Goal: Navigation & Orientation: Find specific page/section

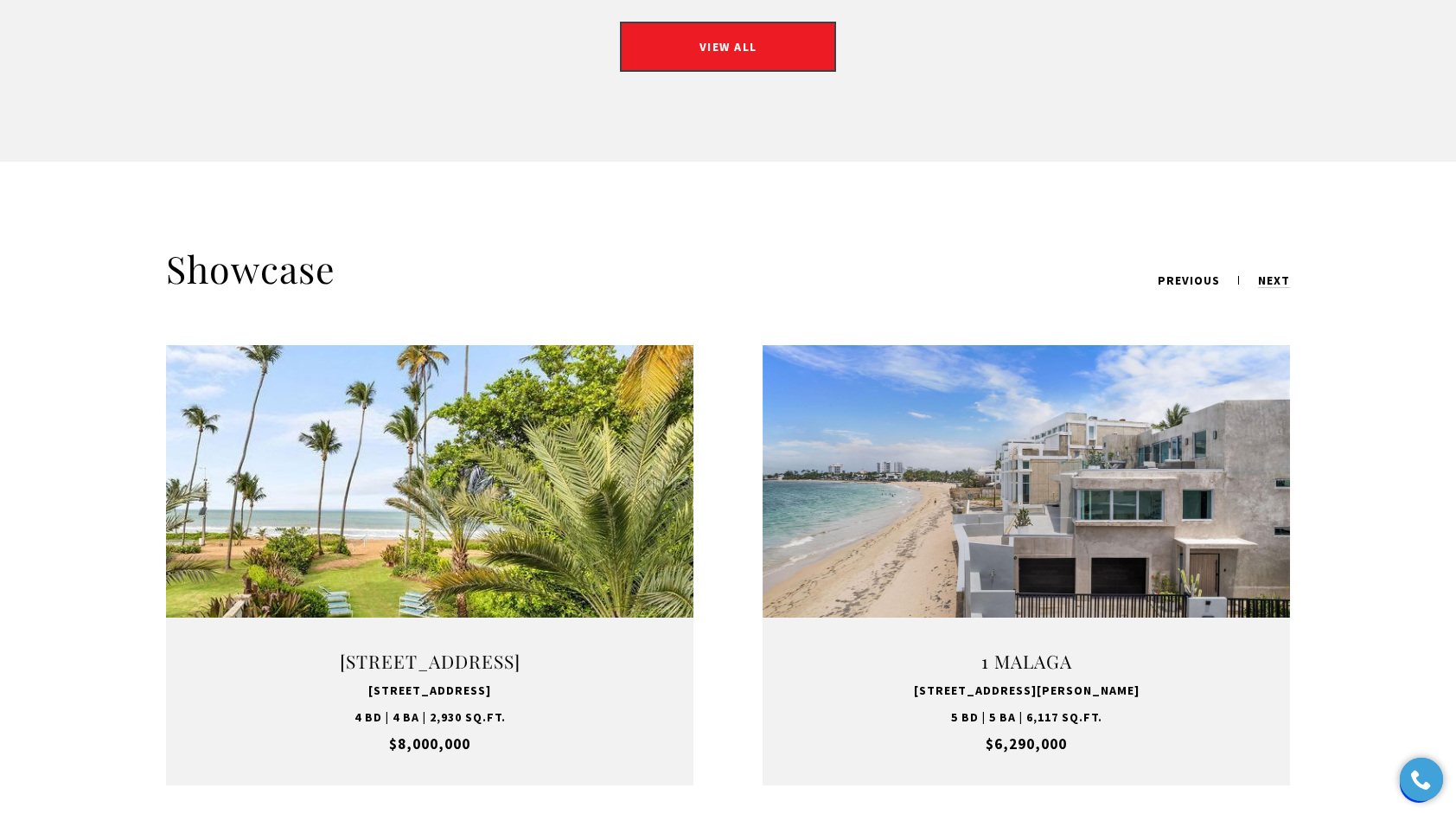
scroll to position [1975, 0]
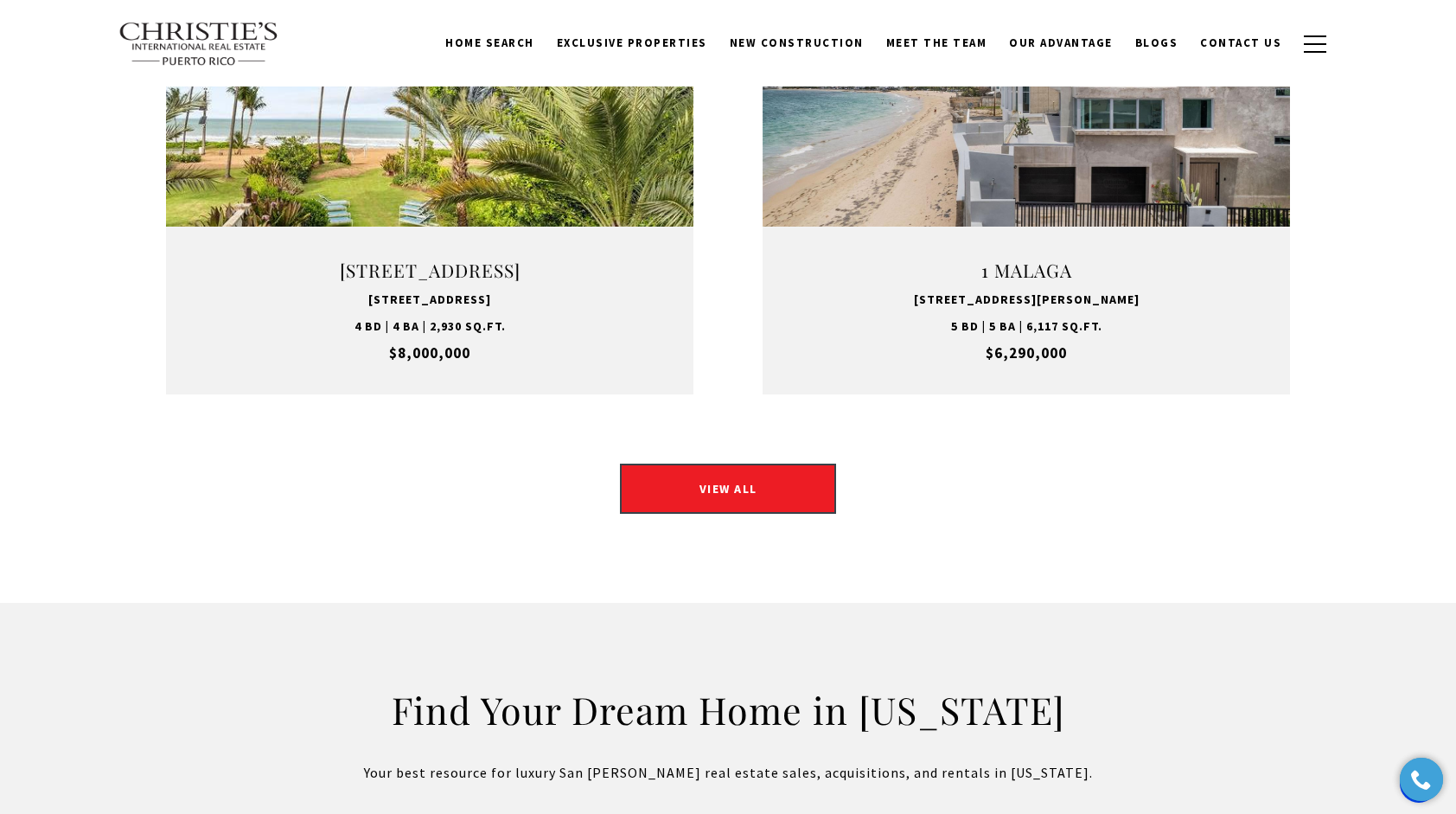
click at [1271, 686] on div "Find Your Dream Home in [US_STATE] Your best resource for luxury San [PERSON_NA…" at bounding box center [728, 735] width 1210 height 97
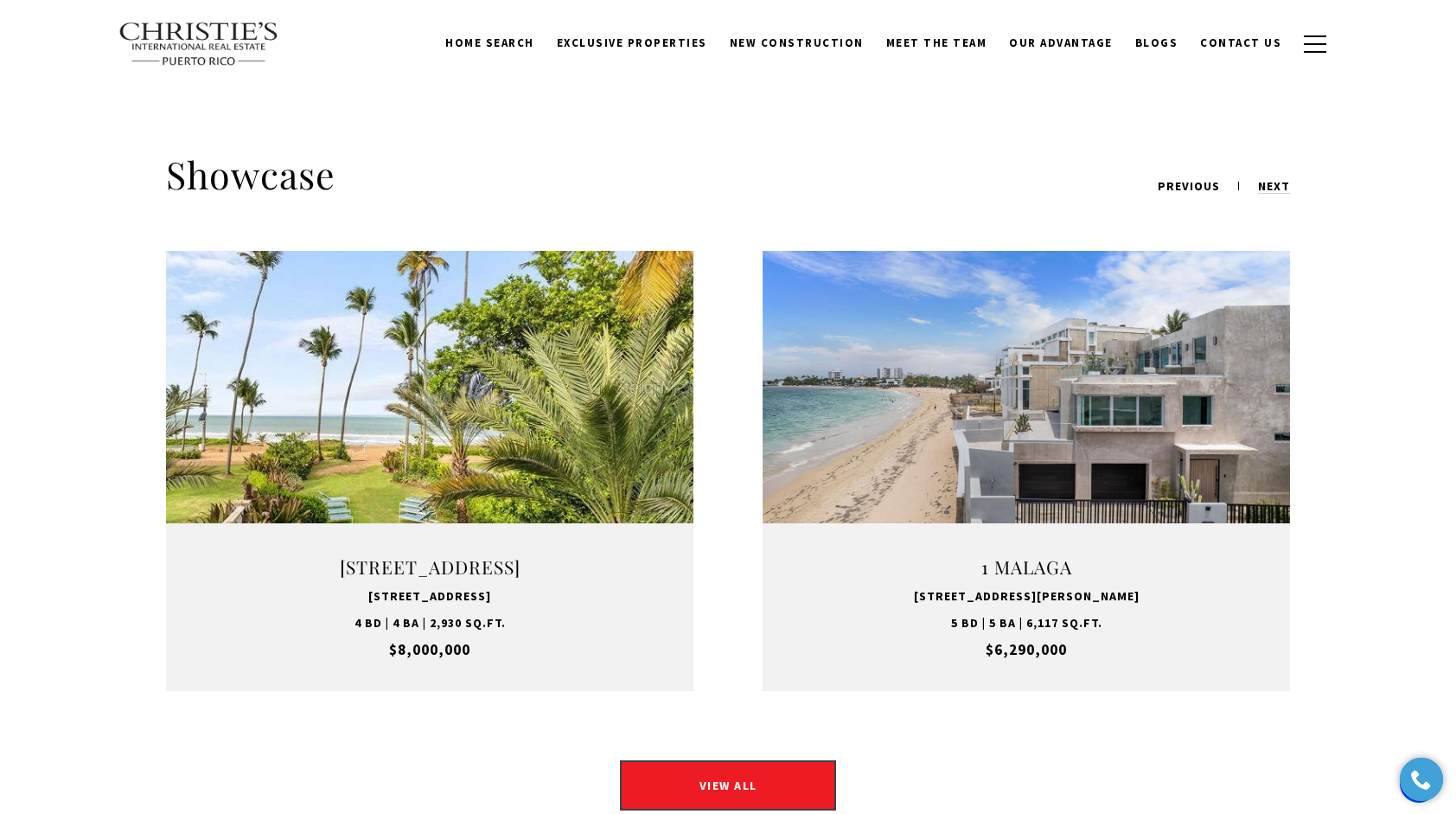
scroll to position [2067, 0]
click at [1133, 451] on link "VIEW PROPERTY" at bounding box center [1026, 470] width 216 height 50
click at [1048, 445] on link "VIEW PROPERTY" at bounding box center [1026, 470] width 216 height 50
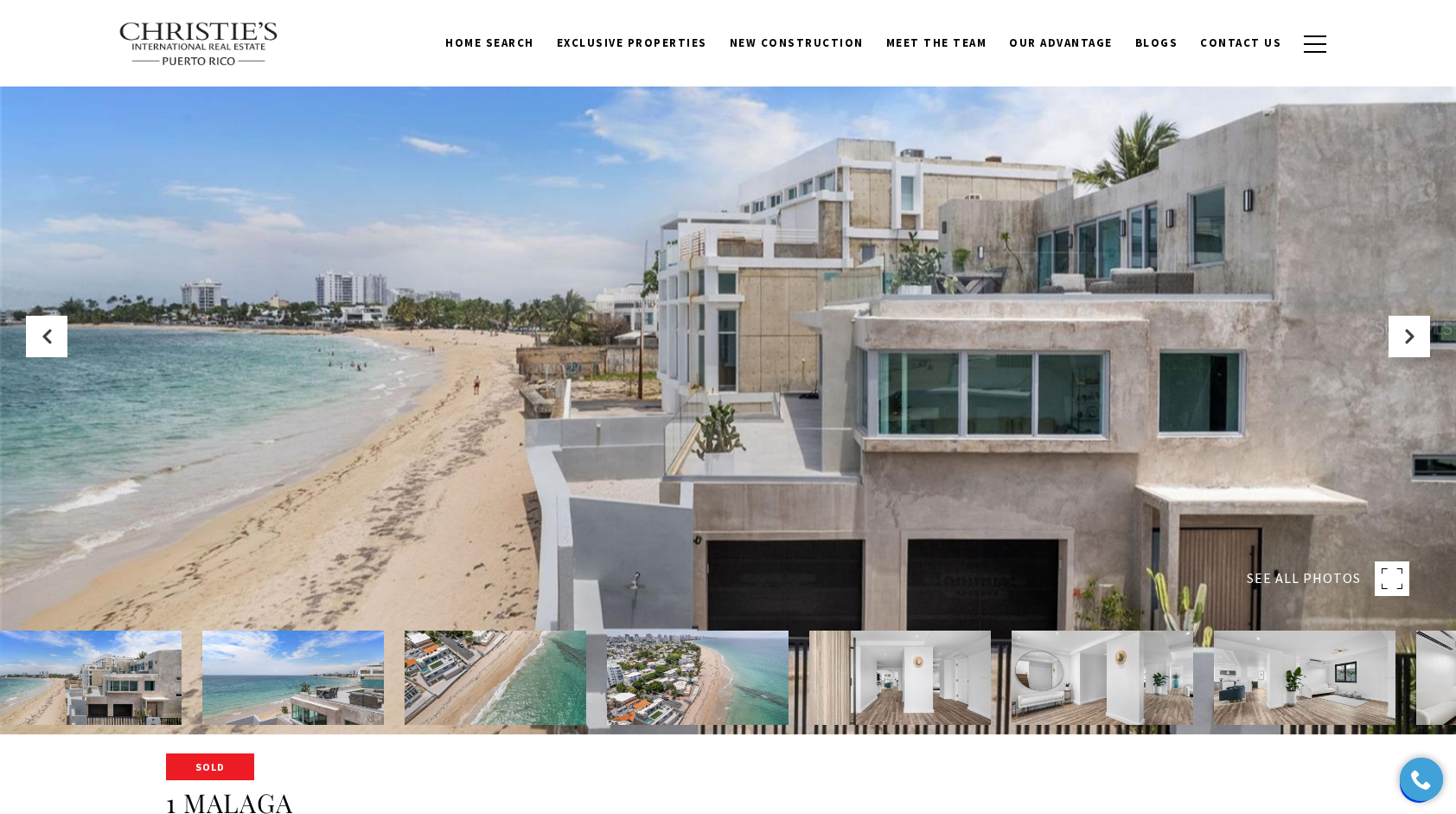
scroll to position [79, 0]
click at [1413, 357] on div at bounding box center [728, 327] width 1456 height 814
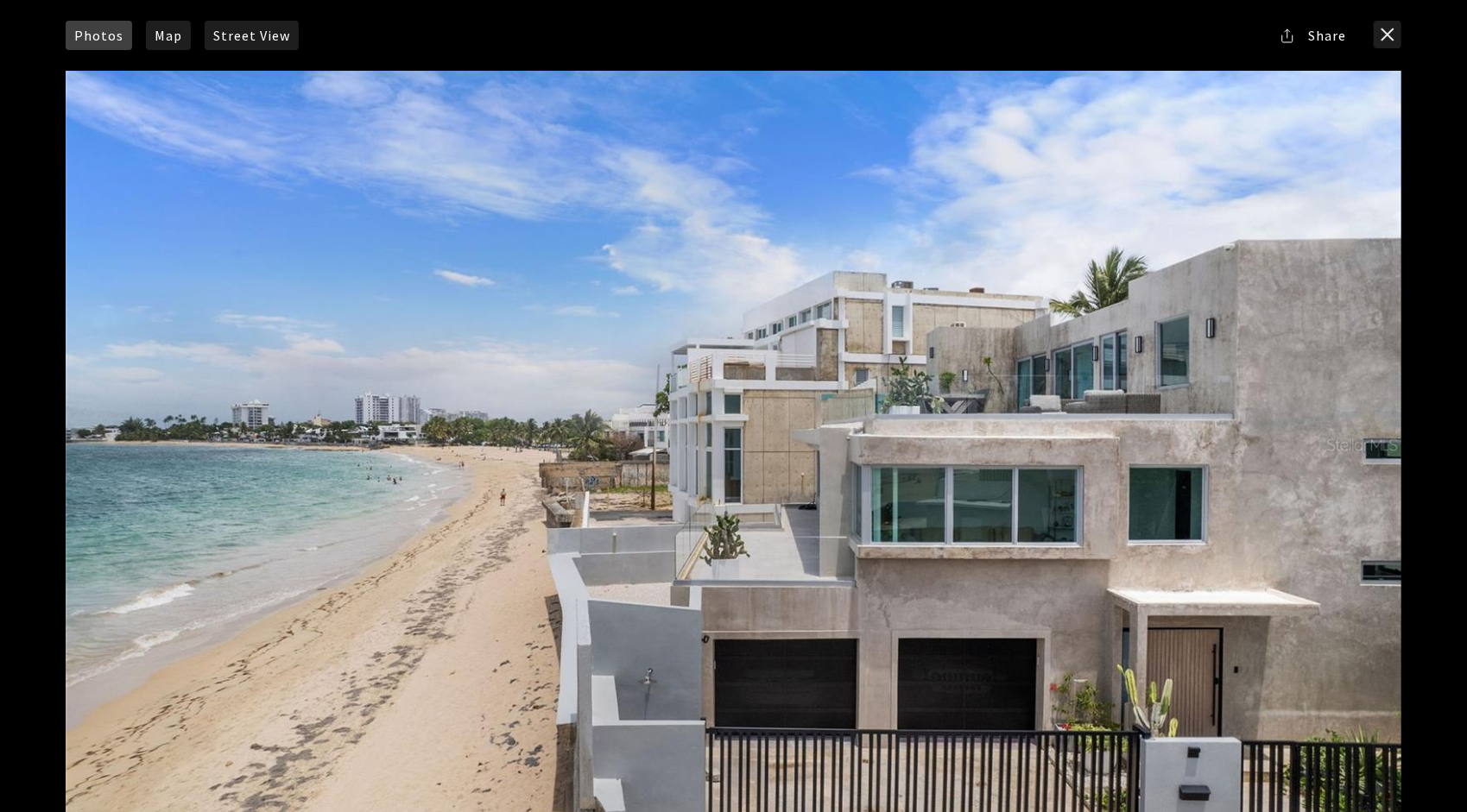
click at [1404, 328] on div at bounding box center [734, 444] width 1357 height 769
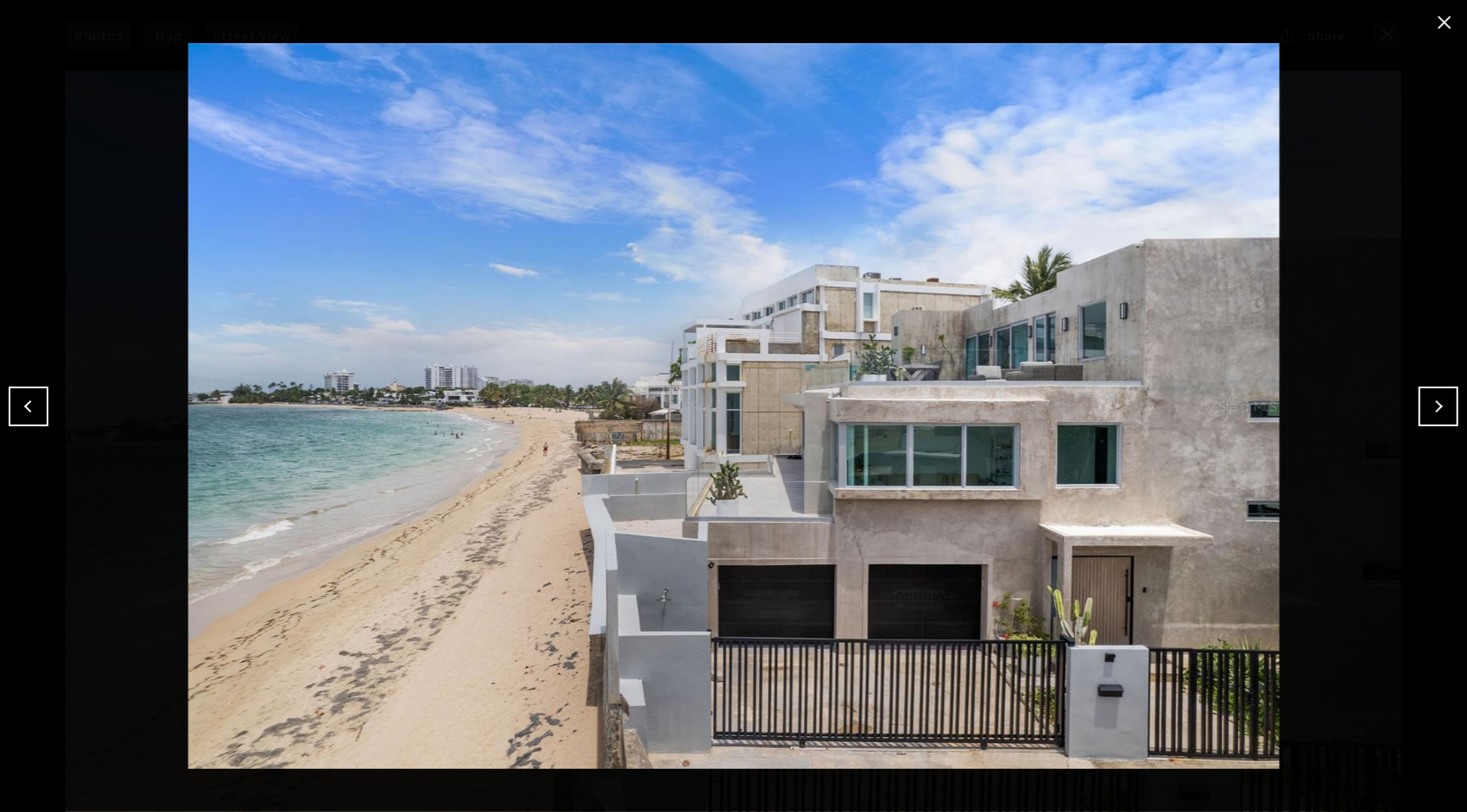
click at [1410, 414] on img at bounding box center [734, 406] width 1381 height 726
click at [1437, 406] on button "Next" at bounding box center [1439, 406] width 40 height 40
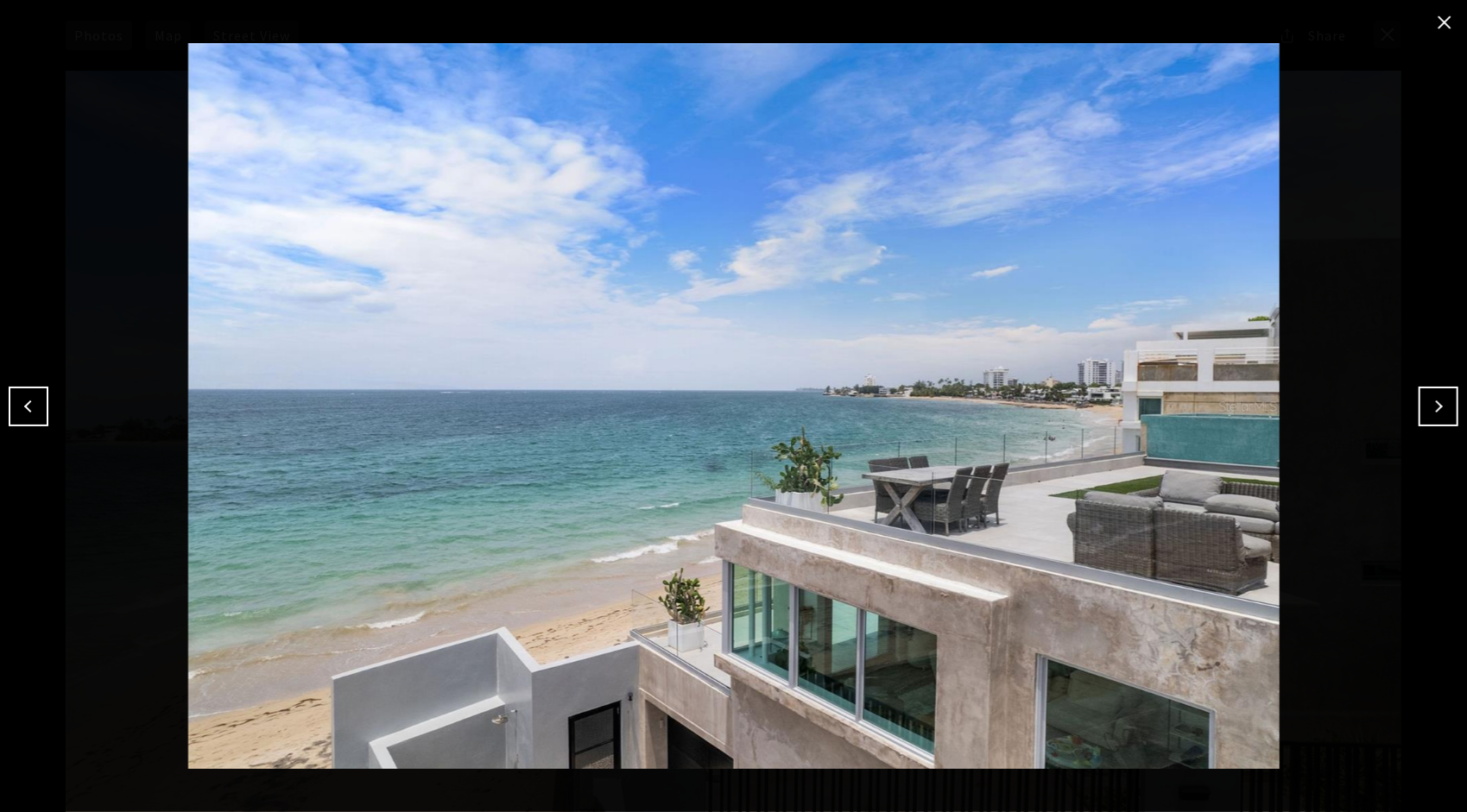
click at [1437, 406] on button "Next" at bounding box center [1439, 406] width 40 height 40
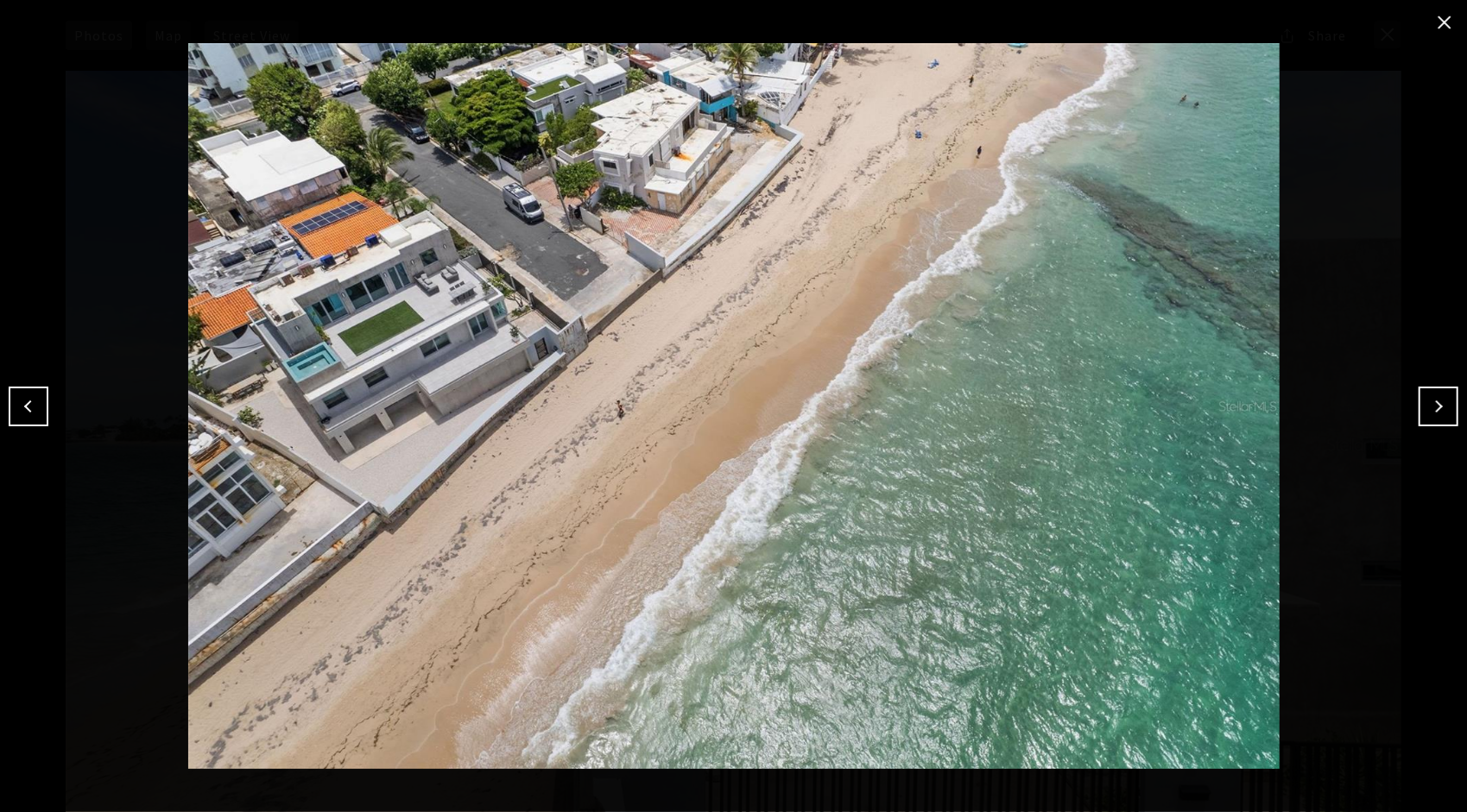
click at [1437, 407] on button "Next" at bounding box center [1439, 406] width 40 height 40
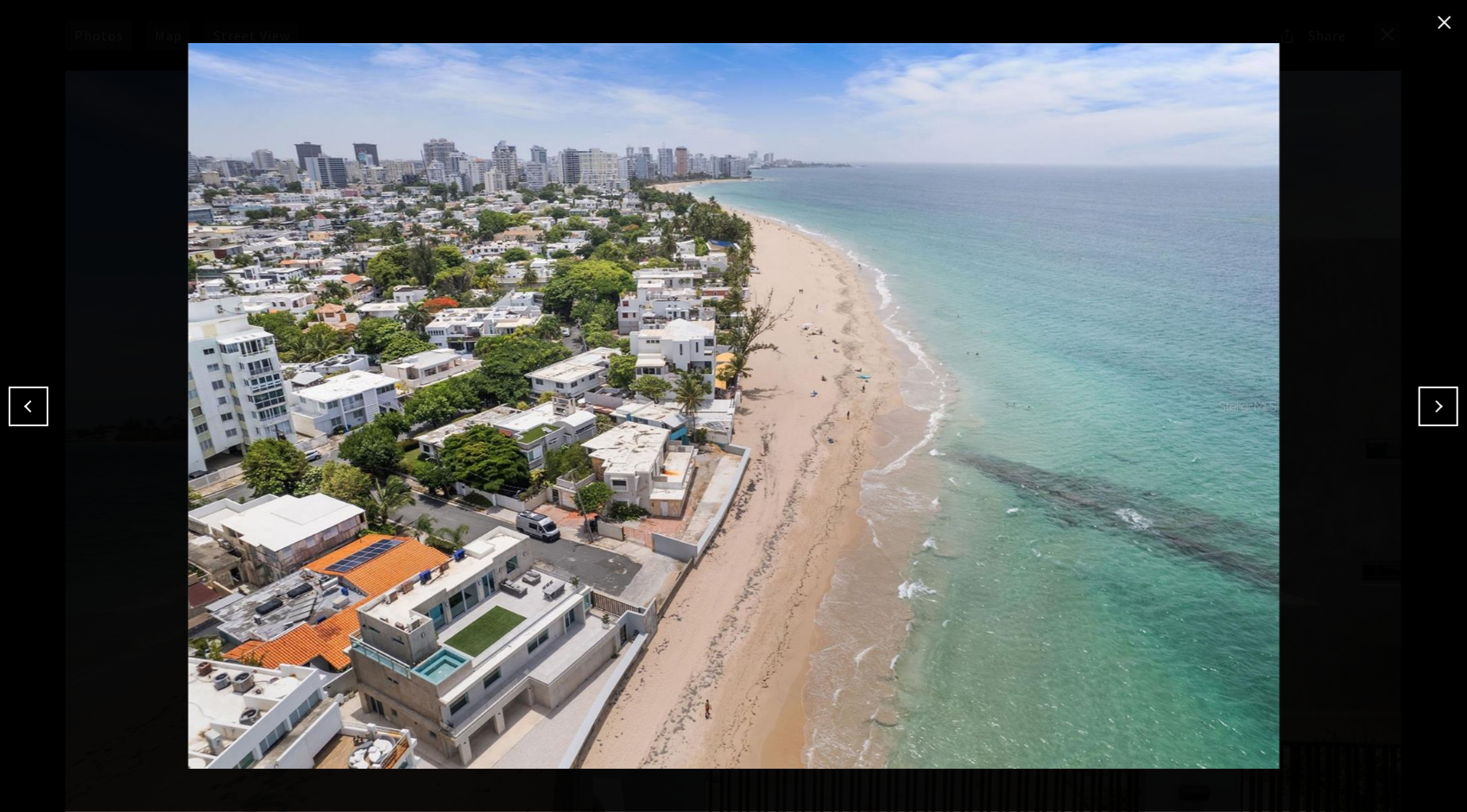
click at [1426, 418] on button "Next" at bounding box center [1439, 406] width 40 height 40
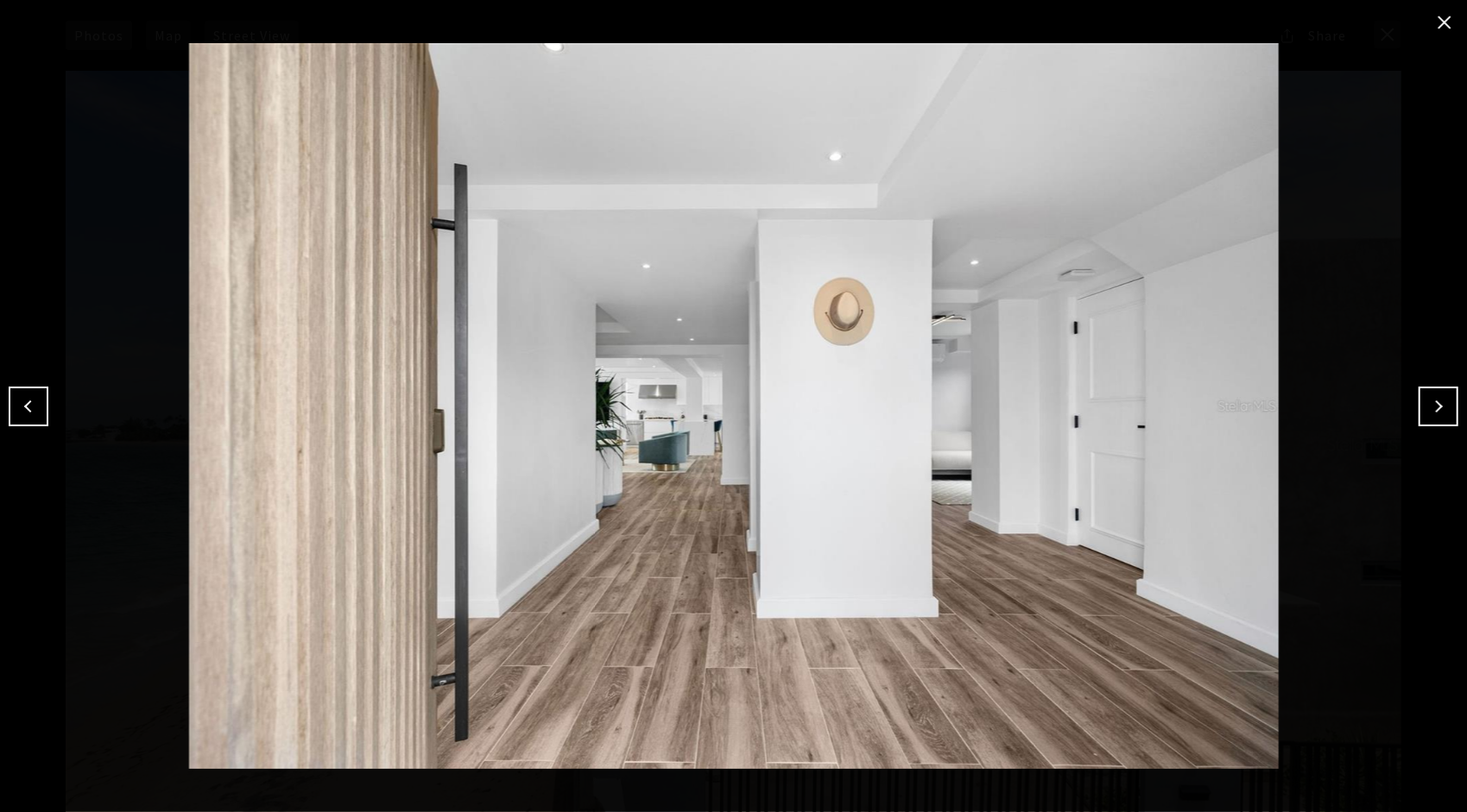
click at [1431, 420] on button "Next" at bounding box center [1439, 406] width 40 height 40
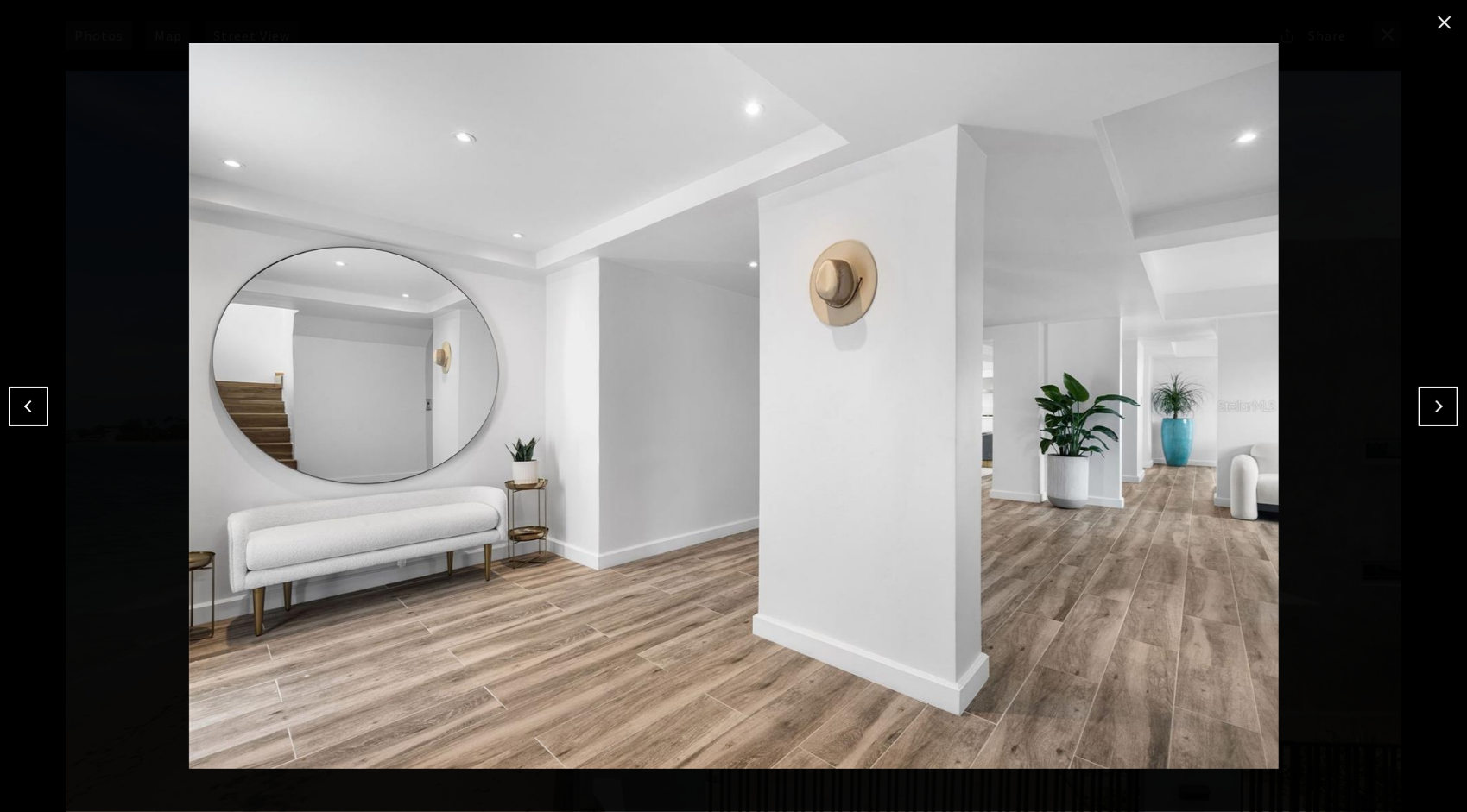
click at [1437, 411] on button "Next" at bounding box center [1439, 406] width 40 height 40
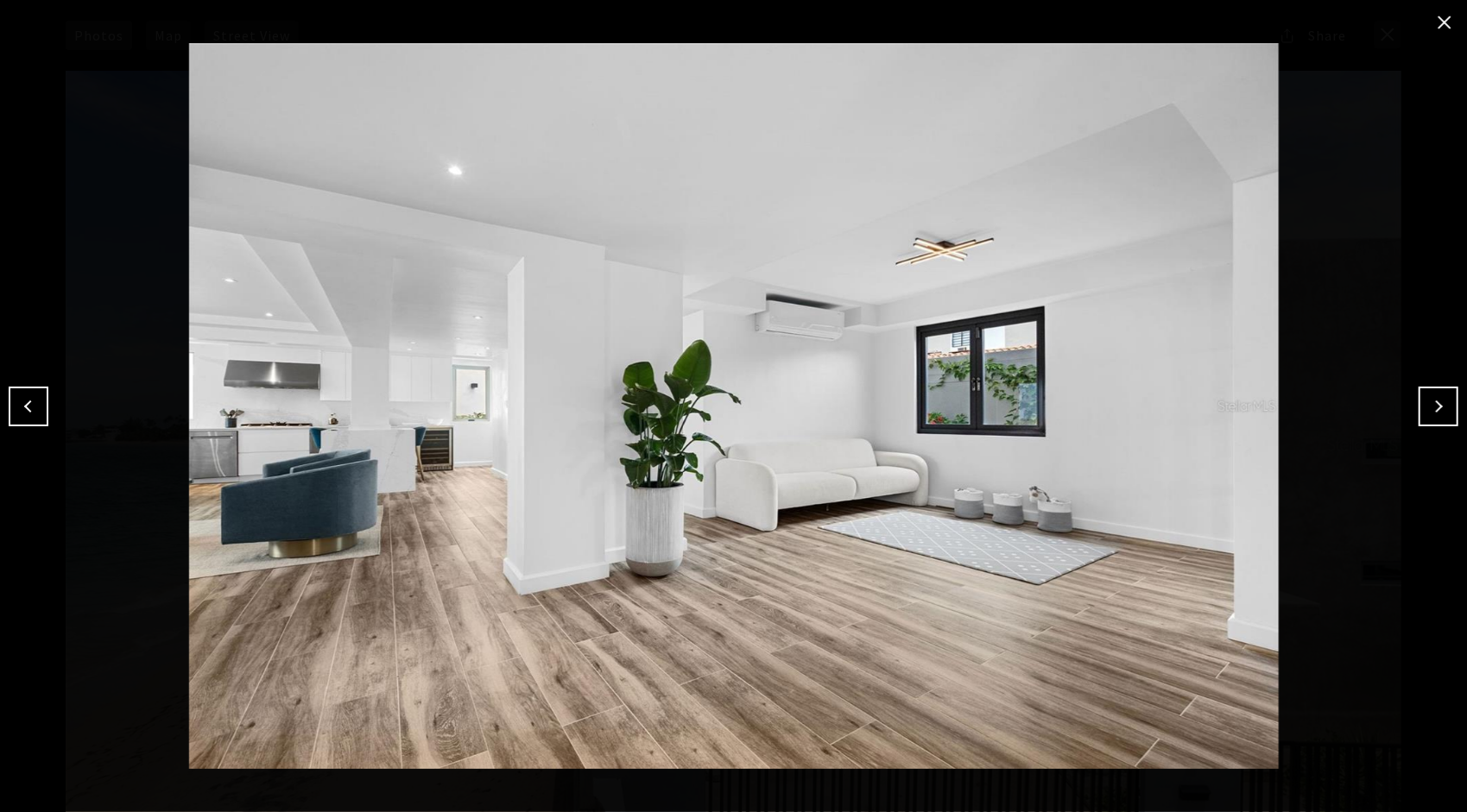
click at [1442, 23] on button "close modal" at bounding box center [1444, 22] width 27 height 27
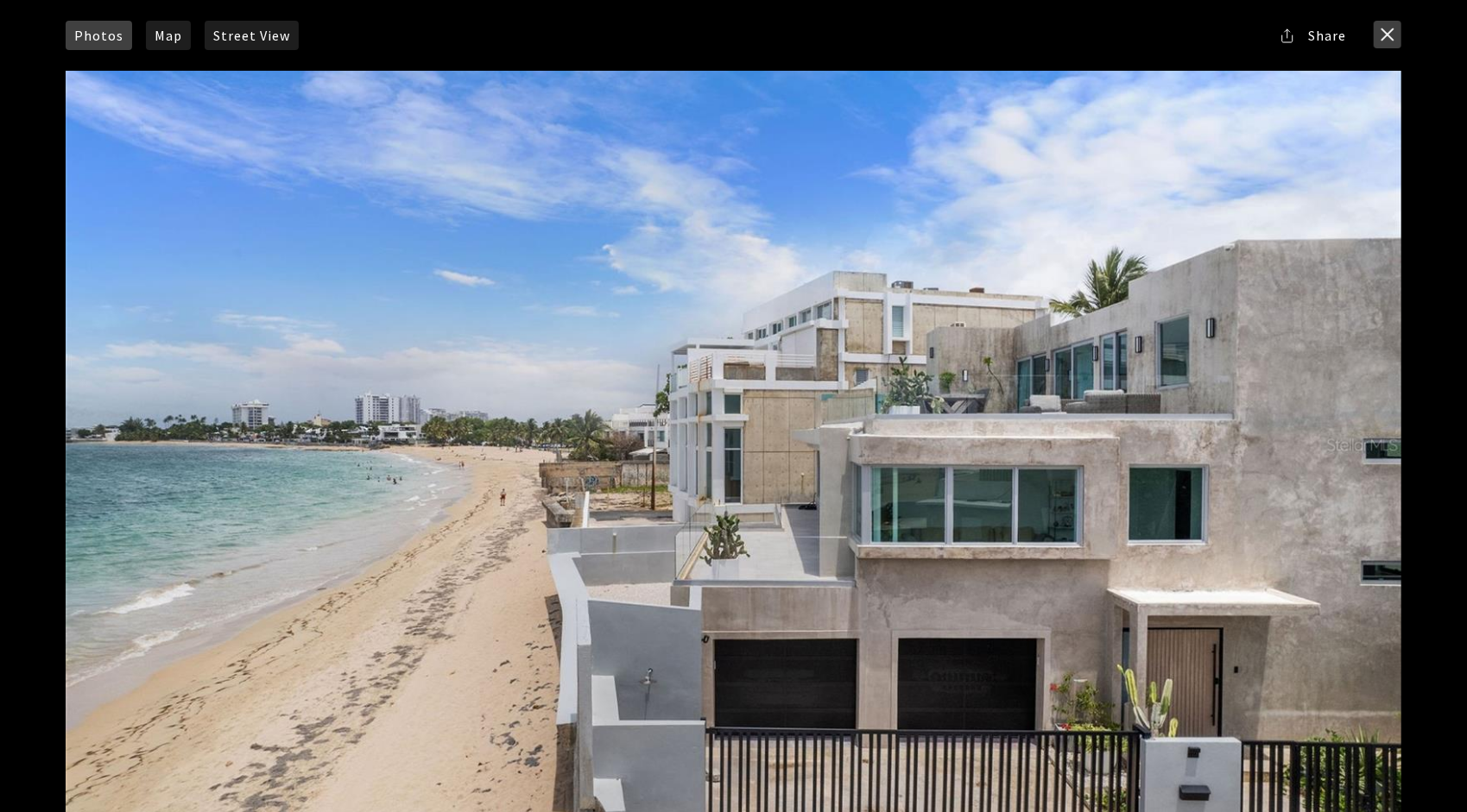
click at [1380, 43] on button "close modal" at bounding box center [1387, 34] width 27 height 27
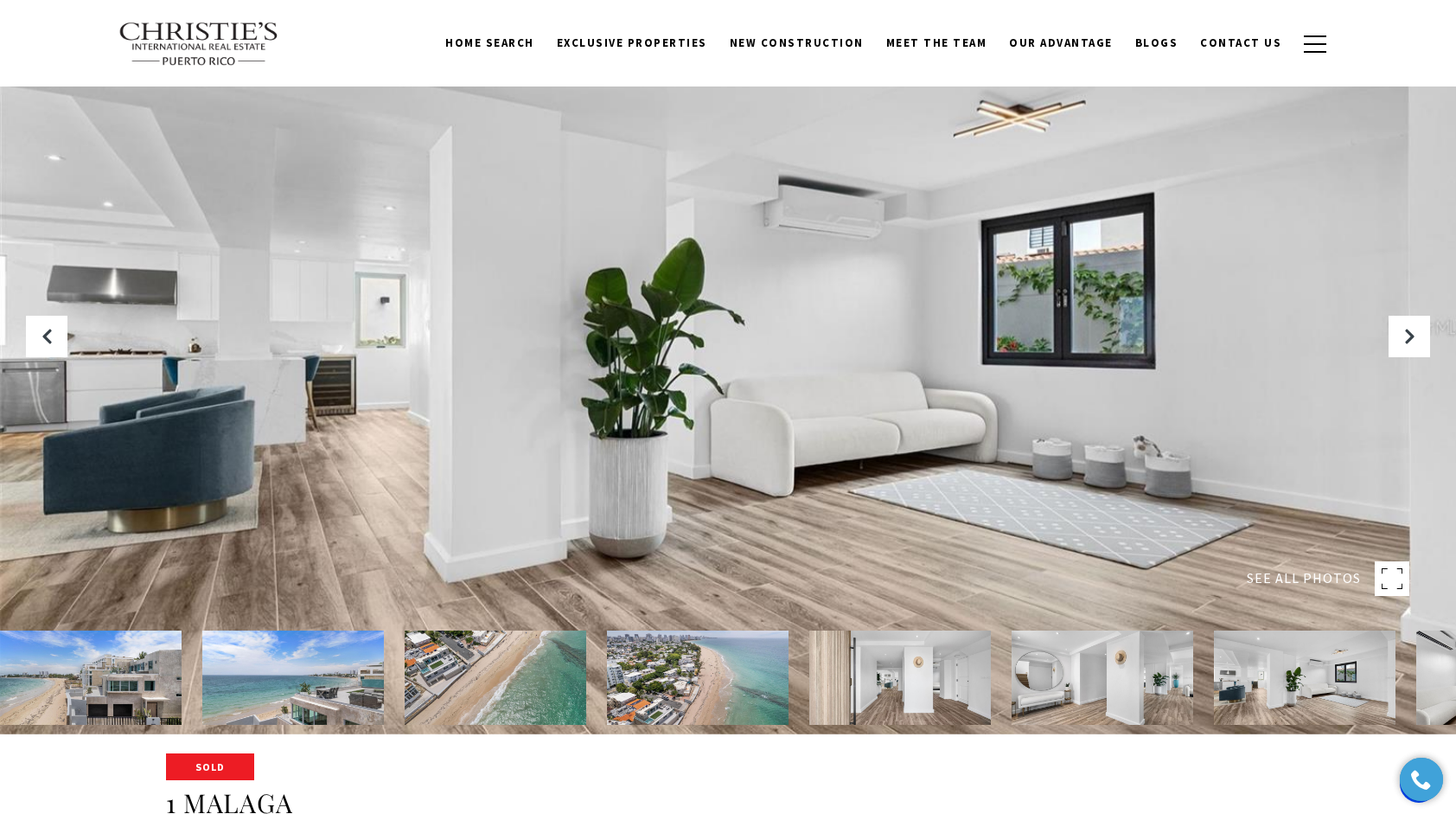
scroll to position [0, 0]
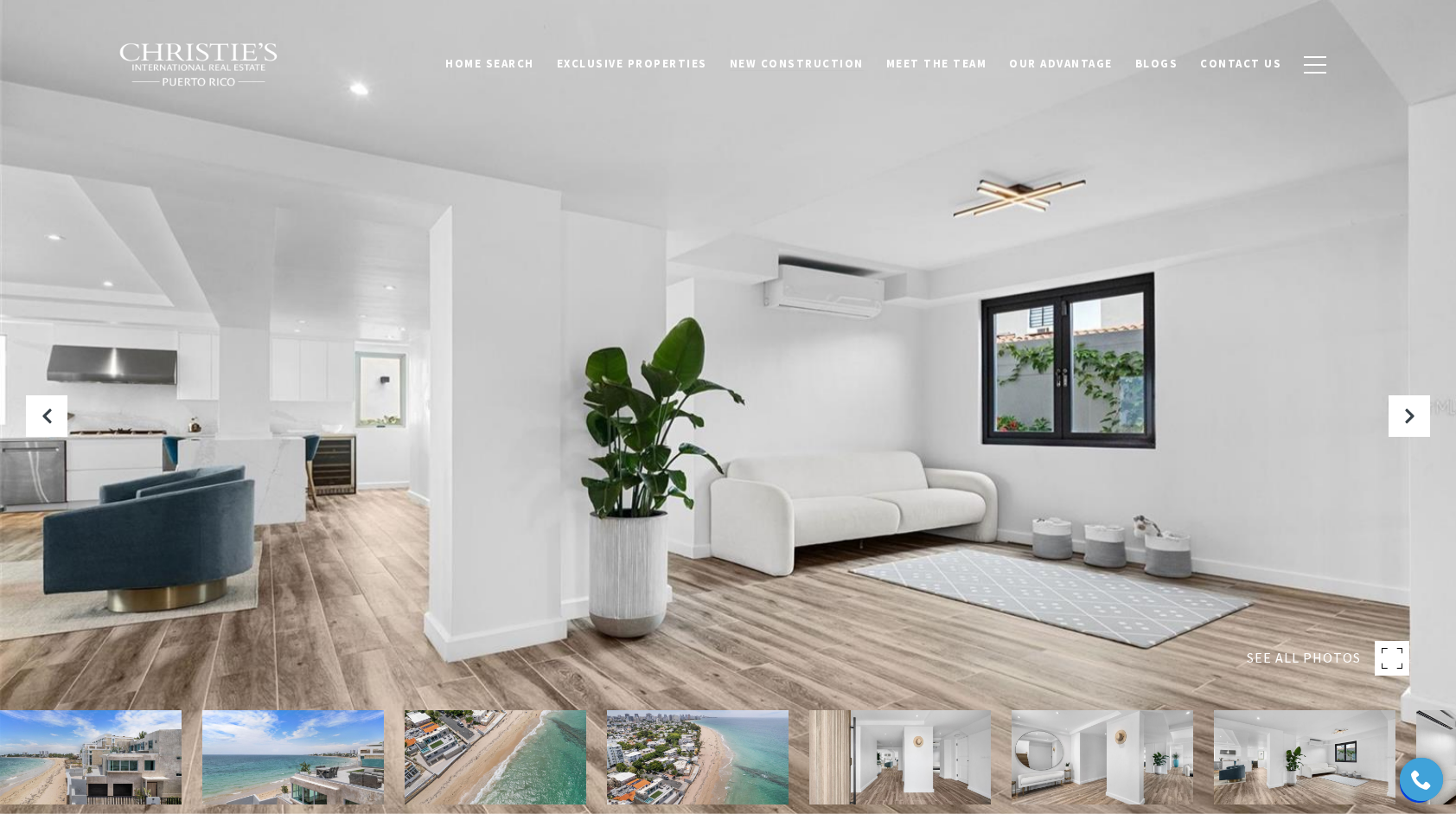
click at [819, 67] on span "New Construction" at bounding box center [797, 63] width 134 height 15
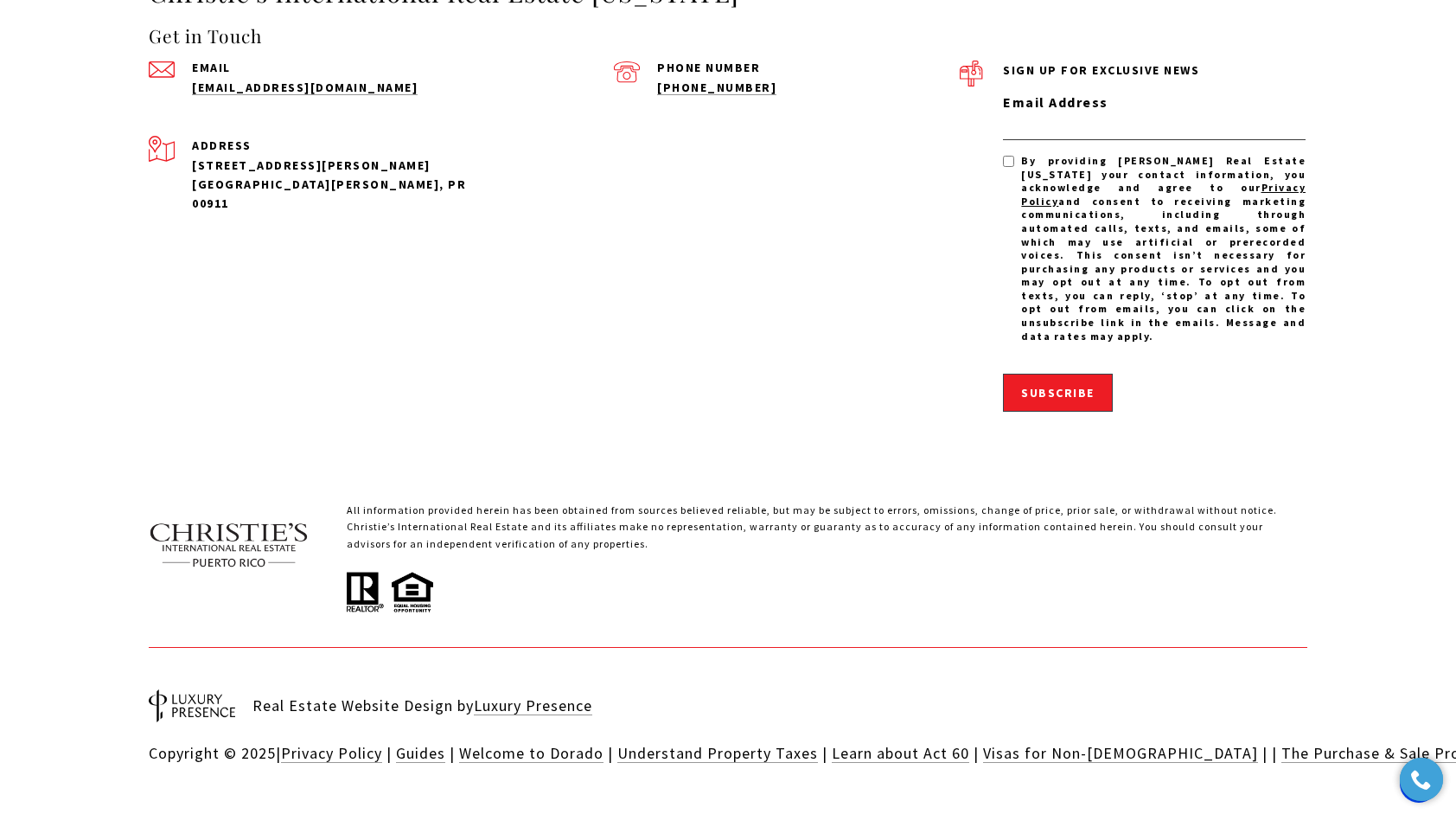
scroll to position [4242, 0]
